Goal: Task Accomplishment & Management: Understand process/instructions

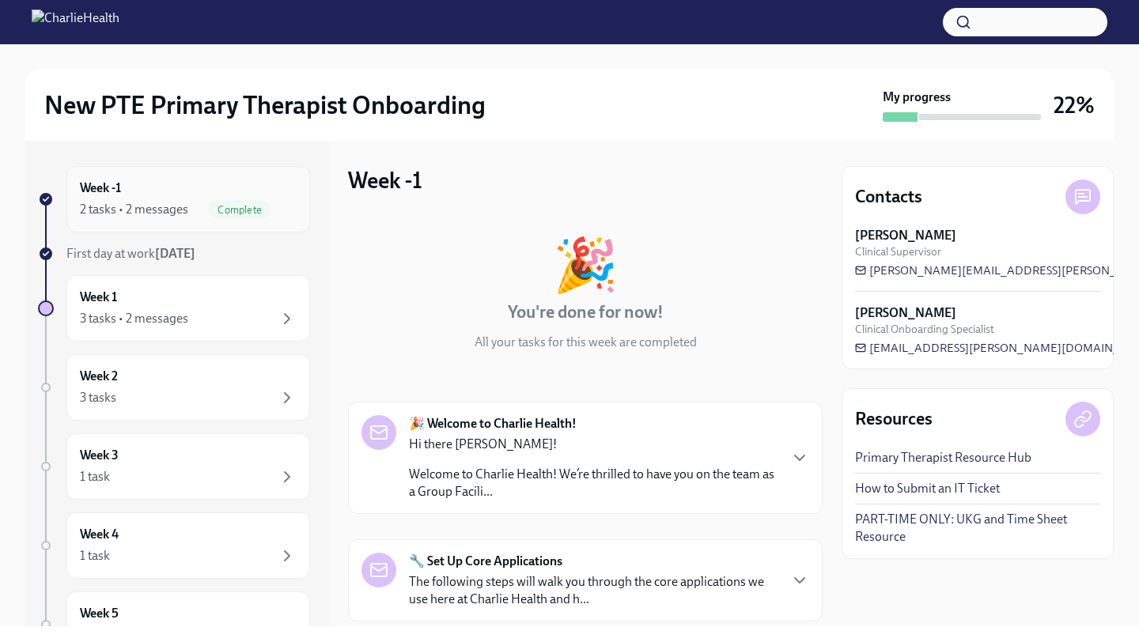
click at [220, 194] on div "Week -1 2 tasks • 2 messages Complete" at bounding box center [188, 200] width 217 height 40
click at [194, 303] on div "Week 1 3 tasks • 2 messages" at bounding box center [188, 309] width 217 height 40
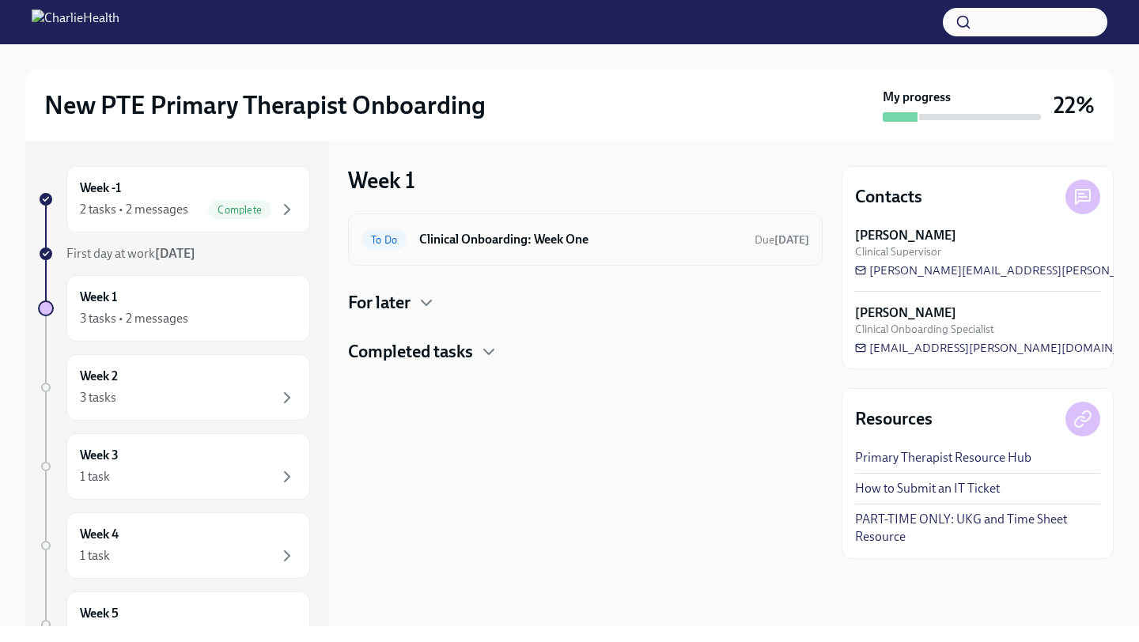
click at [536, 255] on div "To Do Clinical Onboarding: Week One Due [DATE]" at bounding box center [585, 240] width 475 height 52
click at [394, 243] on span "To Do" at bounding box center [384, 240] width 45 height 12
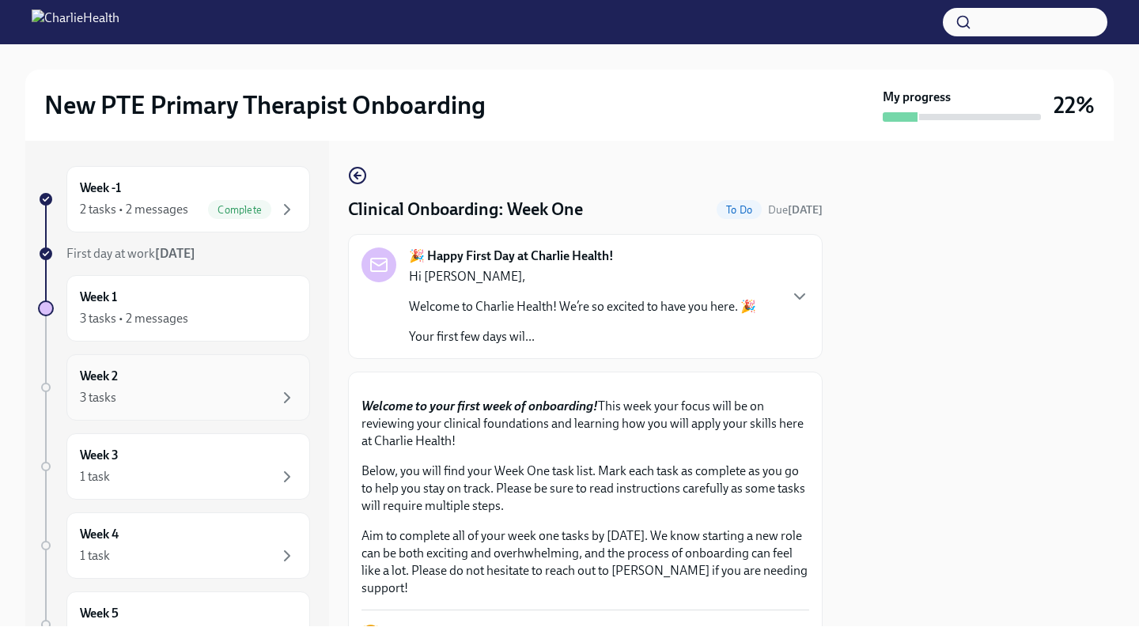
click at [196, 384] on div "Week 2 3 tasks" at bounding box center [188, 388] width 217 height 40
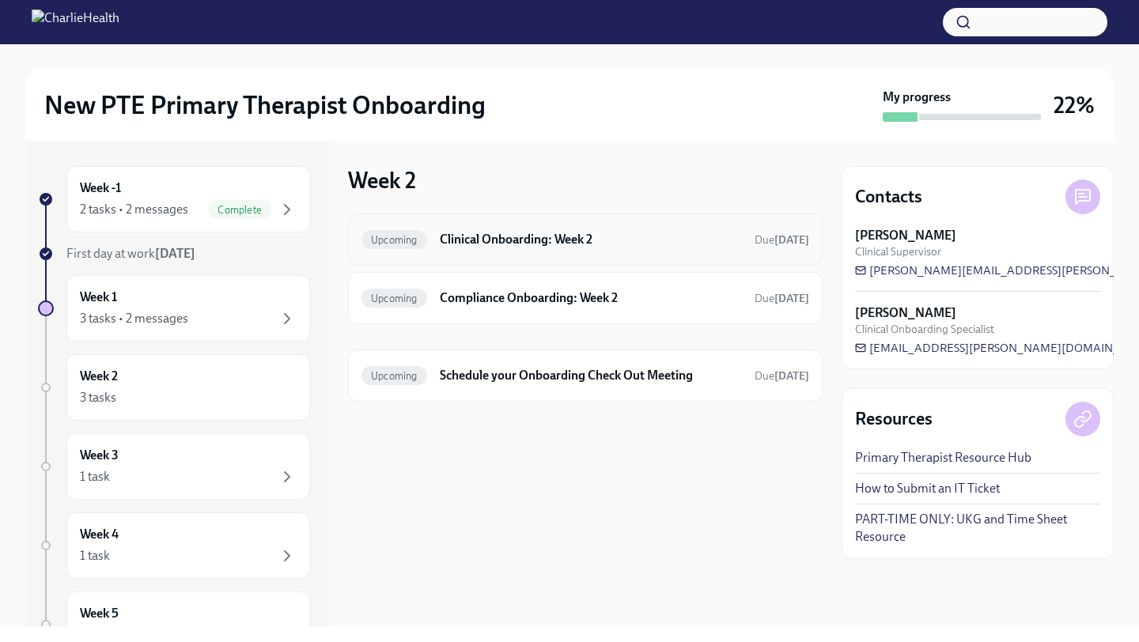
click at [564, 231] on h6 "Clinical Onboarding: Week 2" at bounding box center [591, 239] width 302 height 17
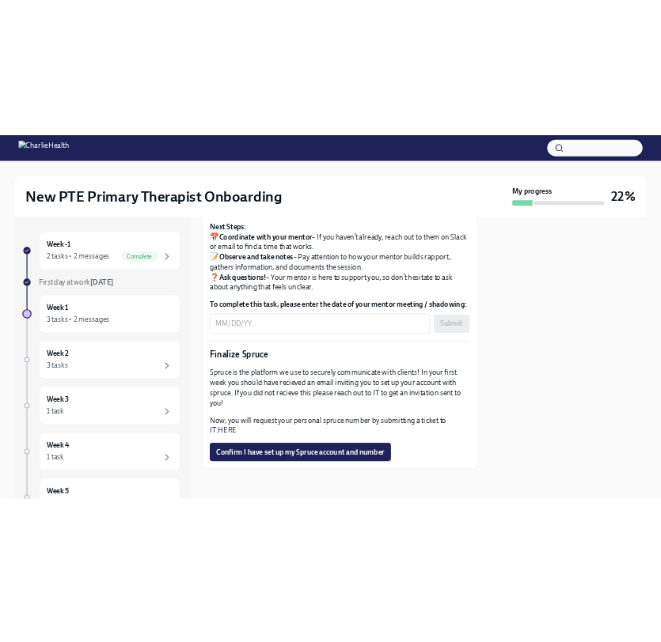
scroll to position [1925, 0]
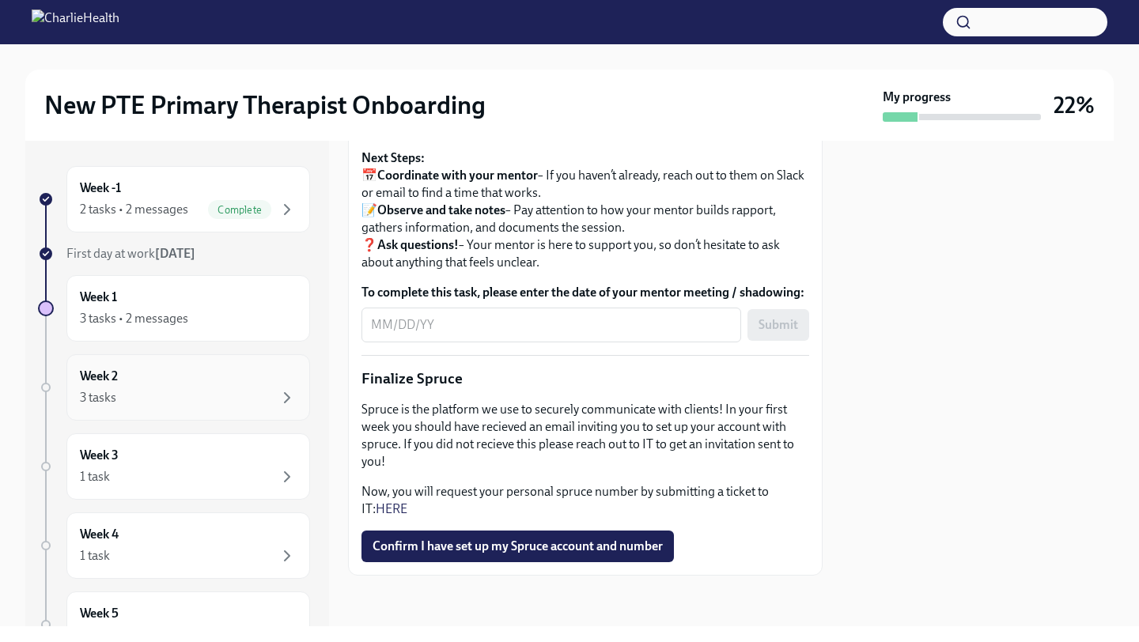
click at [237, 398] on div "3 tasks" at bounding box center [188, 397] width 217 height 19
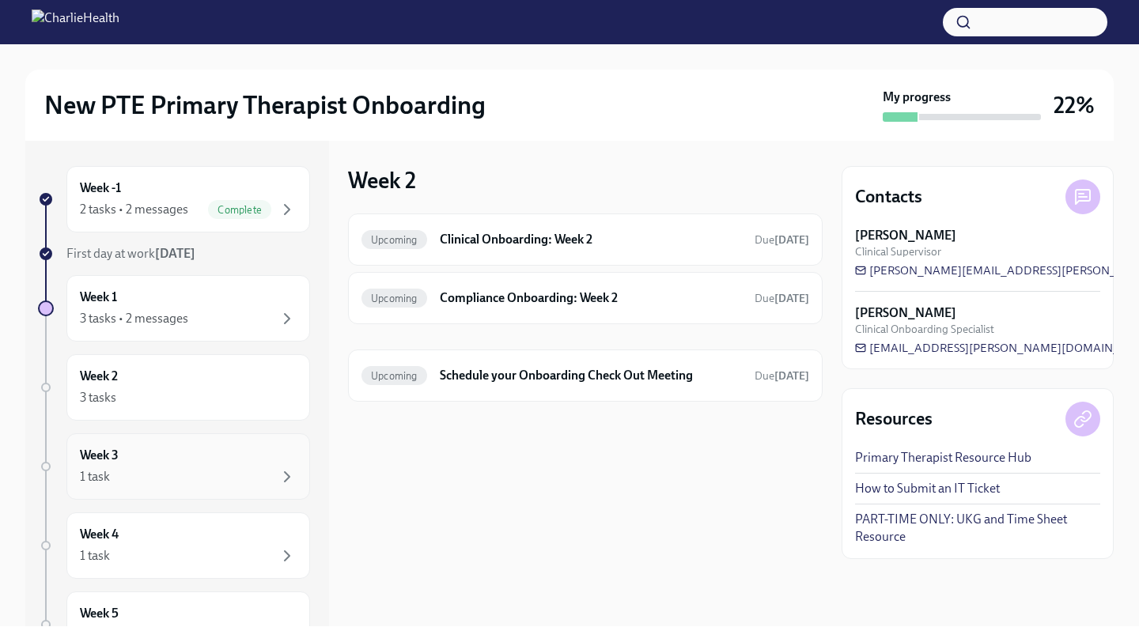
click at [223, 489] on div "Week 3 1 task" at bounding box center [188, 467] width 244 height 66
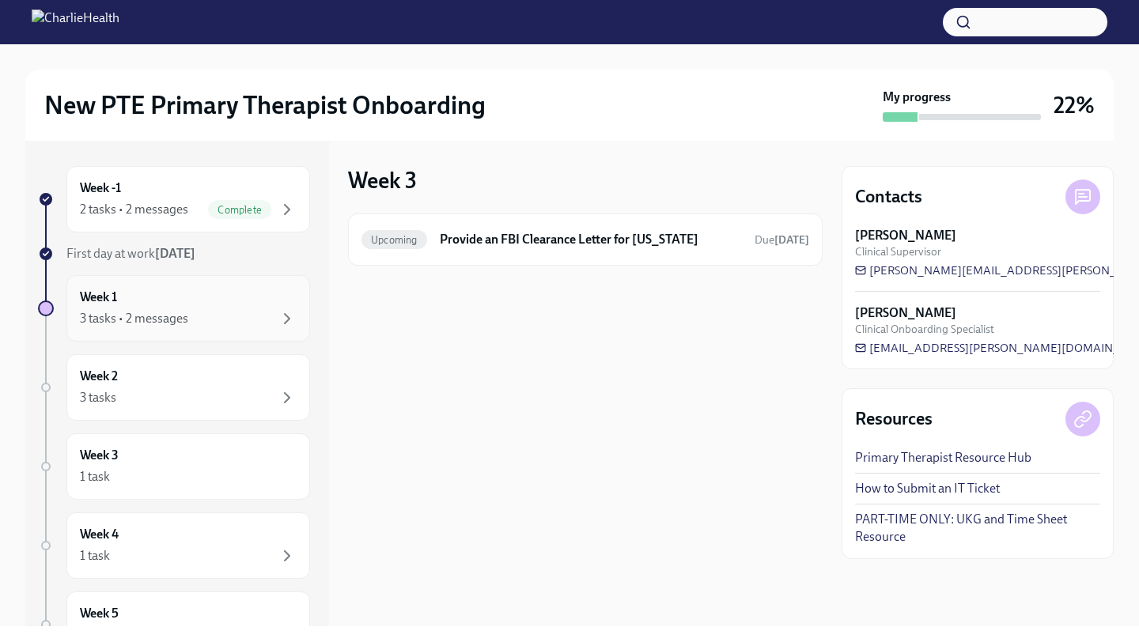
click at [257, 310] on div "3 tasks • 2 messages" at bounding box center [188, 318] width 217 height 19
